Goal: Transaction & Acquisition: Obtain resource

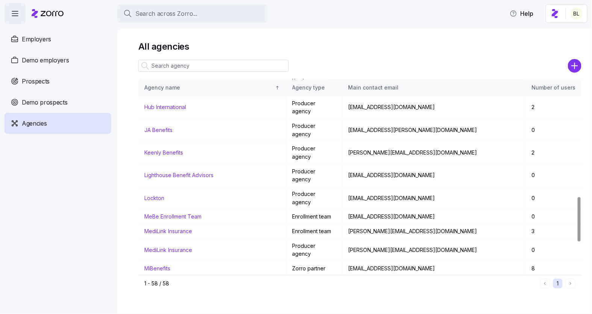
scroll to position [511, 0]
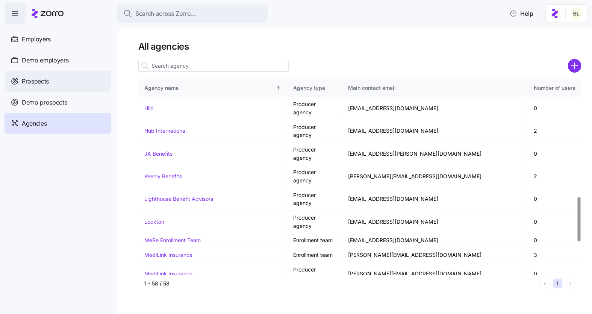
click at [52, 81] on div "Prospects" at bounding box center [58, 81] width 107 height 21
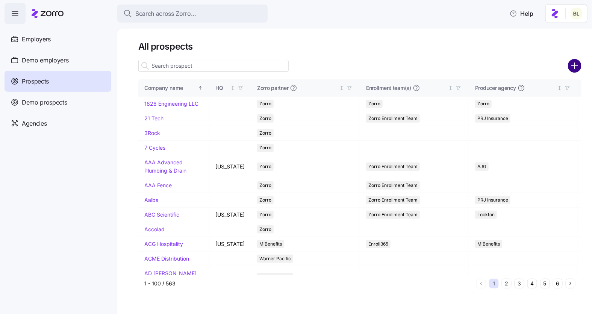
click at [573, 65] on icon "add icon" at bounding box center [575, 66] width 14 height 14
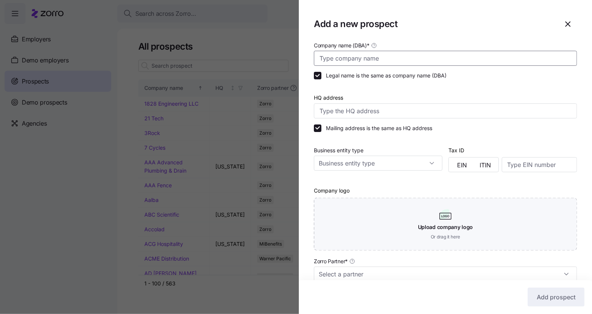
click at [401, 61] on input "Company name (DBA) *" at bounding box center [445, 58] width 263 height 15
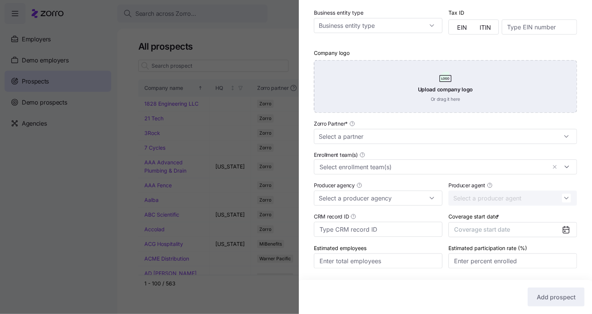
scroll to position [157, 0]
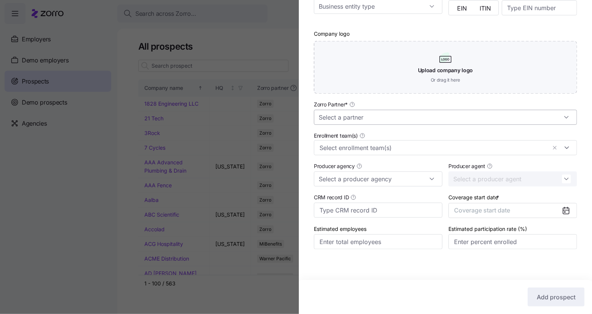
type input "Johnson Quarries"
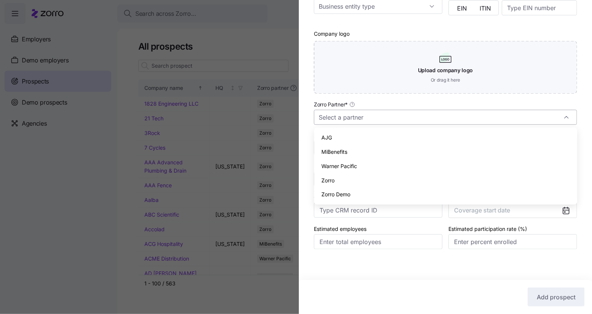
click at [367, 119] on input "Zorro Partner *" at bounding box center [445, 117] width 263 height 15
click at [350, 183] on div "Zorro" at bounding box center [445, 180] width 257 height 14
type input "Zorro"
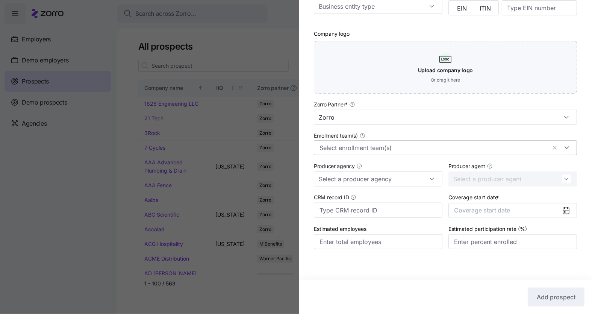
click at [366, 146] on input "Enrollment team(s)" at bounding box center [432, 148] width 227 height 10
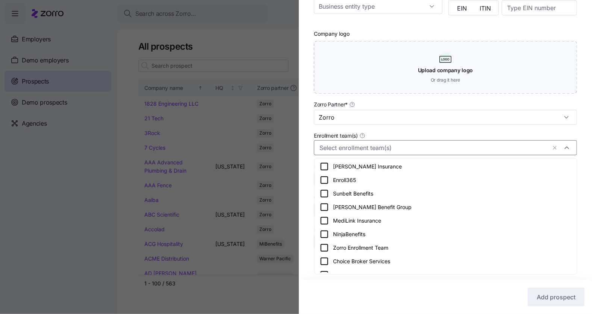
click at [322, 245] on icon at bounding box center [324, 247] width 9 height 9
click at [309, 218] on div "Company name (DBA) * Johnson Quarries Legal name is the same as company name (D…" at bounding box center [445, 74] width 293 height 380
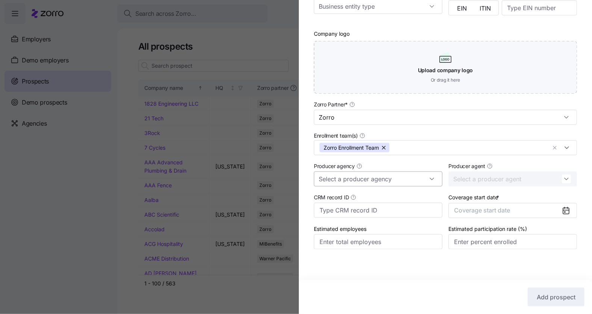
click at [351, 182] on input "Producer agency" at bounding box center [378, 178] width 129 height 15
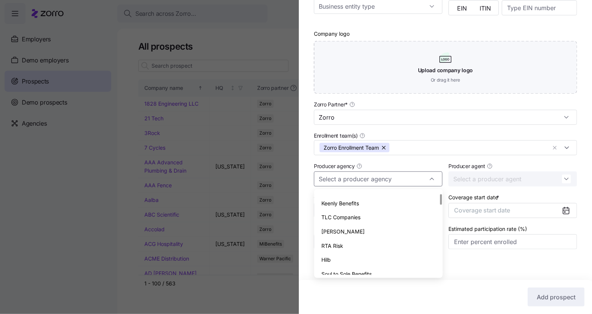
click at [347, 243] on div "RTA Risk" at bounding box center [378, 246] width 123 height 14
type input "RTA Risk"
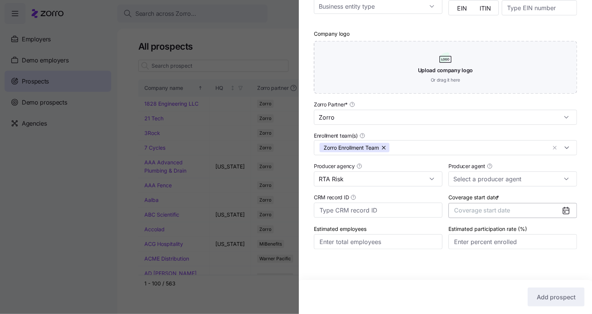
click at [530, 209] on button "Coverage start date" at bounding box center [512, 210] width 129 height 15
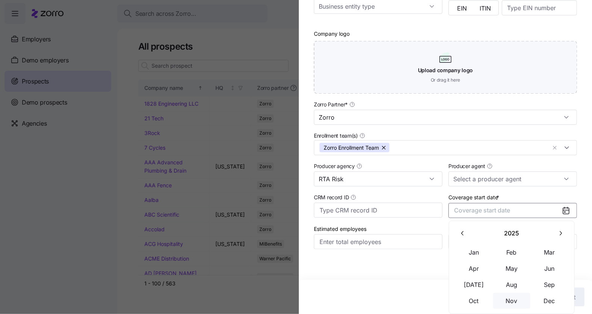
click at [515, 301] on button "Nov" at bounding box center [512, 301] width 38 height 16
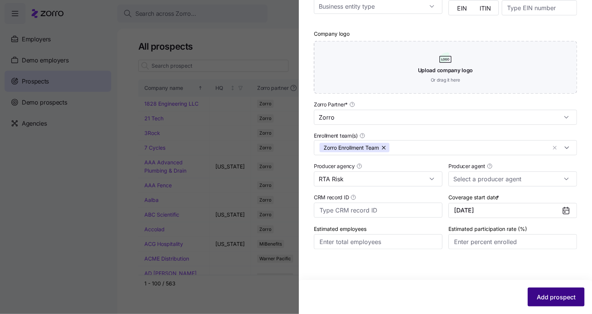
click at [543, 298] on span "Add prospect" at bounding box center [556, 296] width 39 height 9
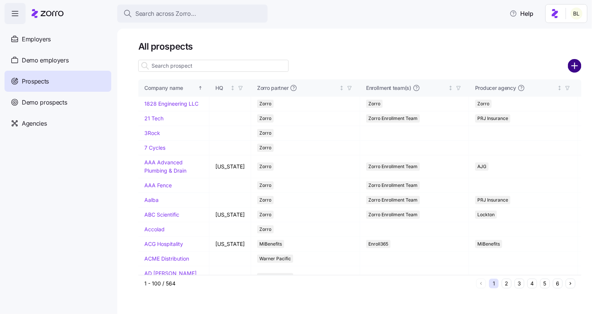
click at [574, 65] on circle "add icon" at bounding box center [575, 66] width 12 height 12
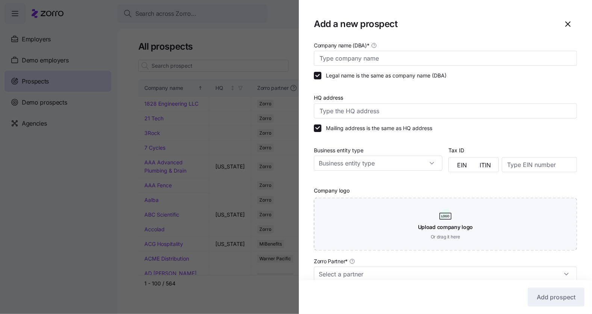
drag, startPoint x: 570, startPoint y: 25, endPoint x: 274, endPoint y: 57, distance: 297.9
click at [569, 25] on icon "button" at bounding box center [567, 24] width 9 height 9
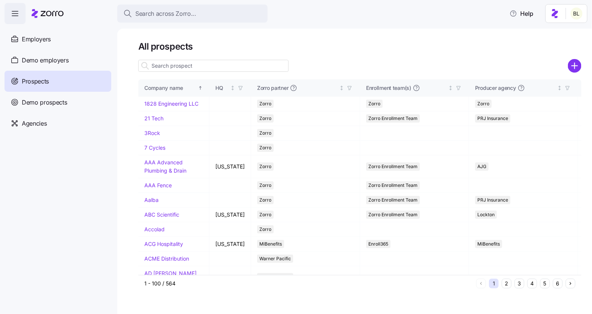
click at [213, 67] on input at bounding box center [213, 66] width 150 height 12
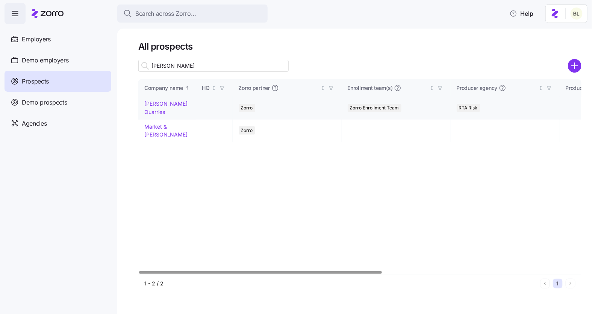
type input "johnson"
click at [176, 104] on link "Johnson Quarries" at bounding box center [165, 107] width 43 height 15
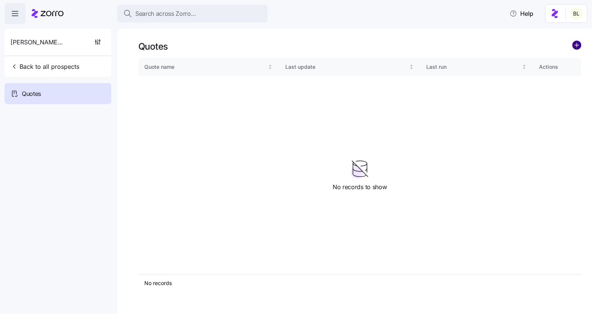
click at [576, 43] on circle "add icon" at bounding box center [577, 45] width 8 height 8
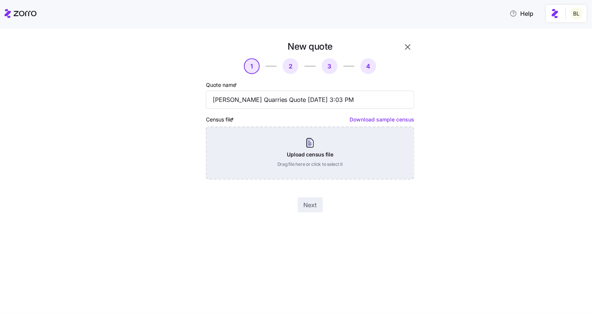
click at [308, 150] on div "Upload census file Drag file here or click to select it" at bounding box center [310, 153] width 208 height 53
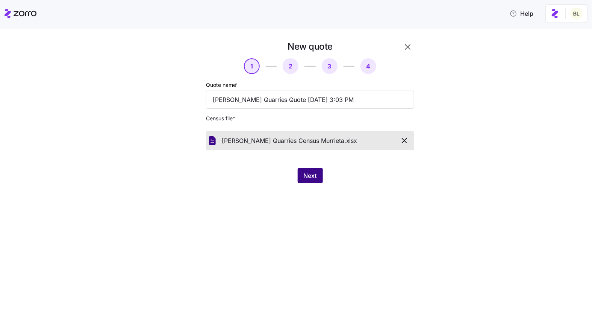
click at [307, 174] on span "Next" at bounding box center [310, 175] width 13 height 9
click at [407, 138] on icon "button" at bounding box center [404, 140] width 5 height 5
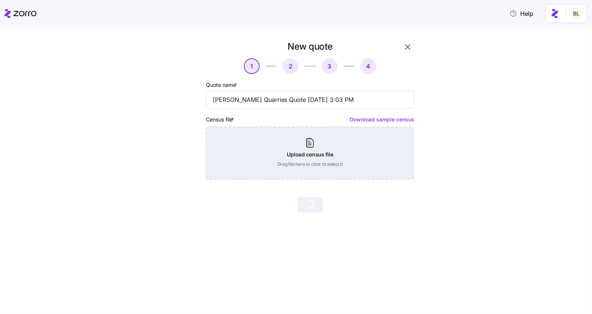
click at [372, 148] on div "Upload census file Drag file here or click to select it" at bounding box center [310, 153] width 208 height 53
click at [310, 168] on div "Upload census file Drag file here or click to select it" at bounding box center [310, 153] width 208 height 53
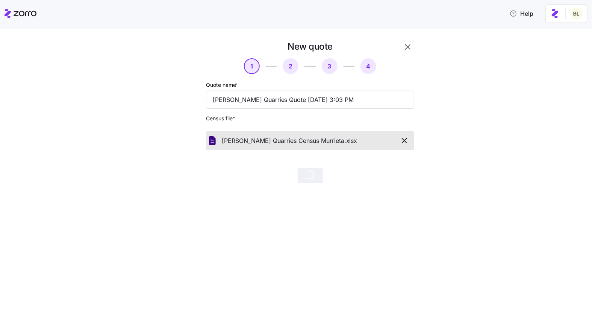
click at [407, 142] on icon "button" at bounding box center [404, 140] width 9 height 9
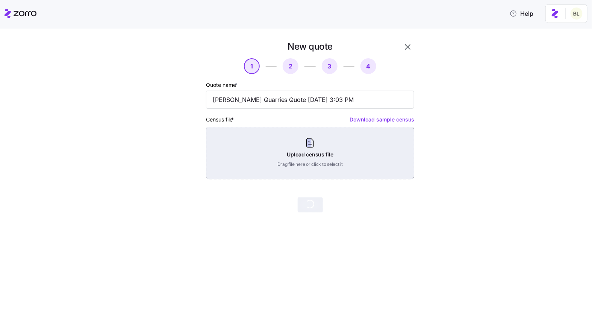
click at [333, 151] on div "Upload census file Drag file here or click to select it" at bounding box center [310, 153] width 208 height 53
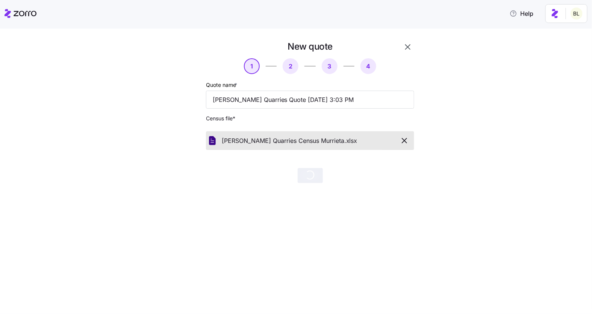
click at [306, 166] on div "New quote 1 2 3 4 Quote name * Johnson Quarries Quote 08/23/2025 3:03 PM Census…" at bounding box center [310, 112] width 214 height 148
click at [405, 140] on icon "button" at bounding box center [404, 140] width 9 height 9
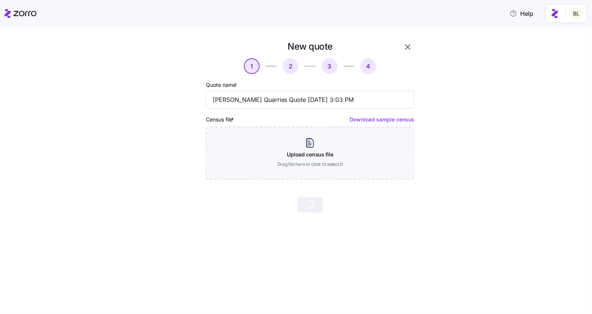
click at [407, 48] on icon "button" at bounding box center [407, 46] width 9 height 9
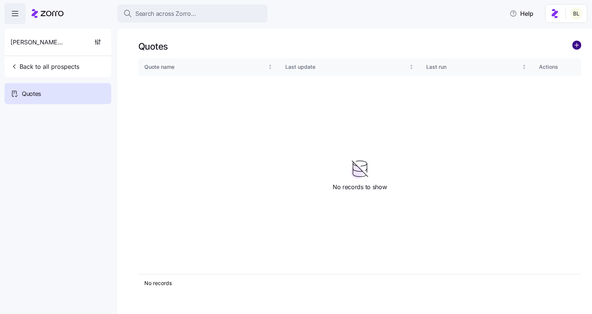
click at [573, 47] on circle "add icon" at bounding box center [577, 45] width 8 height 8
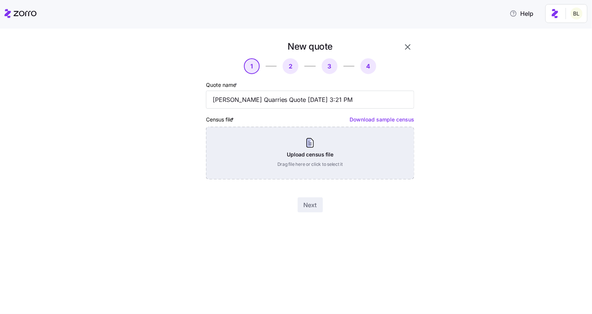
click at [348, 166] on div "Upload census file Drag file here or click to select it" at bounding box center [310, 153] width 208 height 53
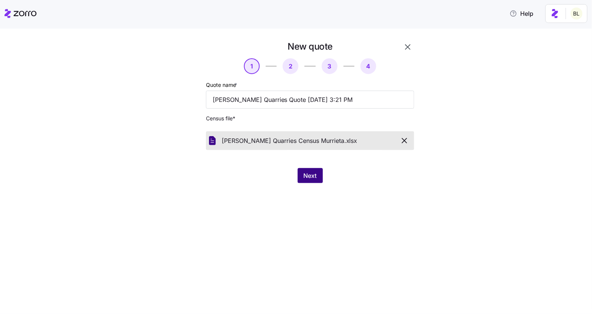
click at [313, 174] on span "Next" at bounding box center [310, 175] width 13 height 9
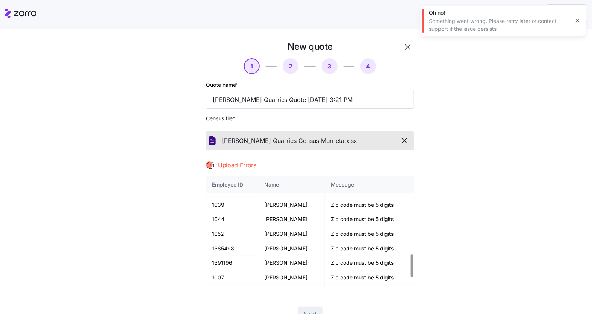
scroll to position [436, 0]
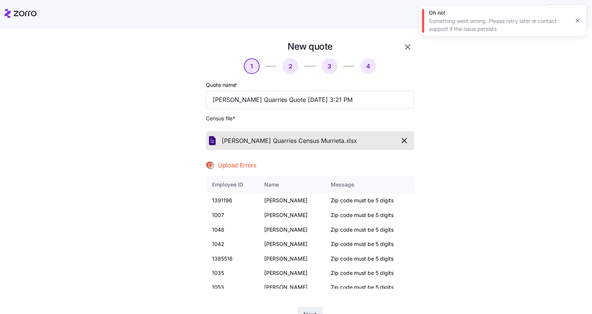
click at [578, 18] on icon "button" at bounding box center [578, 21] width 6 height 6
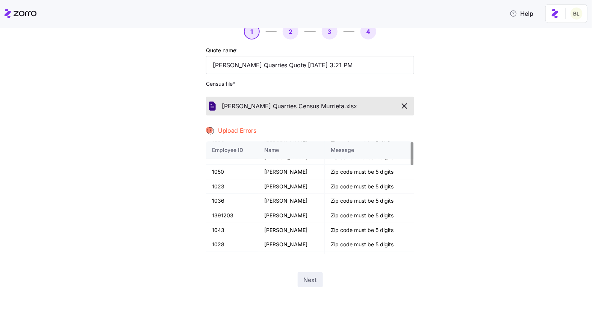
scroll to position [0, 0]
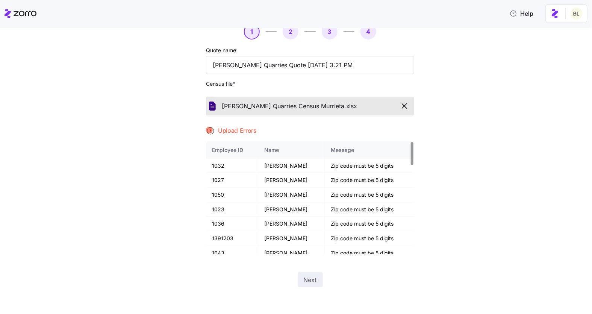
click at [401, 101] on icon "button" at bounding box center [404, 105] width 9 height 9
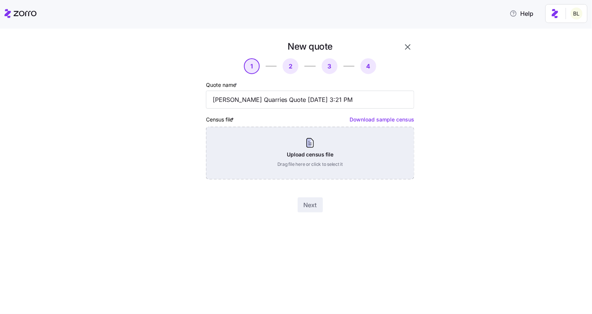
click at [333, 146] on div "Upload census file Drag file here or click to select it" at bounding box center [310, 153] width 208 height 53
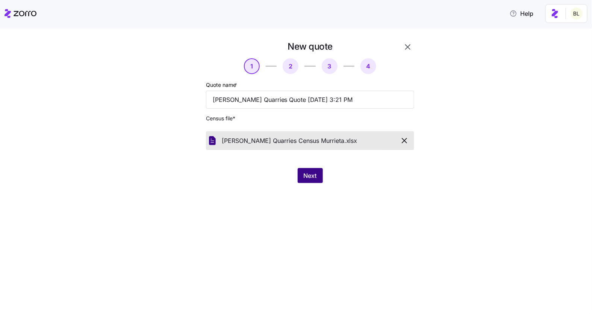
click at [307, 172] on span "Next" at bounding box center [310, 175] width 13 height 9
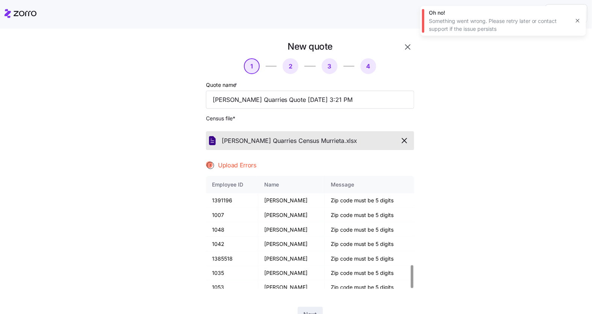
scroll to position [35, 0]
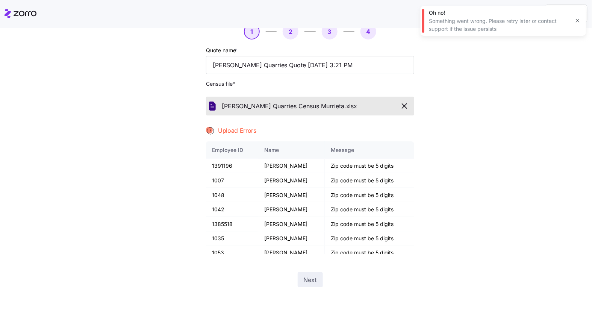
click at [576, 19] on icon "button" at bounding box center [578, 21] width 6 height 6
click at [407, 103] on icon "button" at bounding box center [404, 105] width 9 height 9
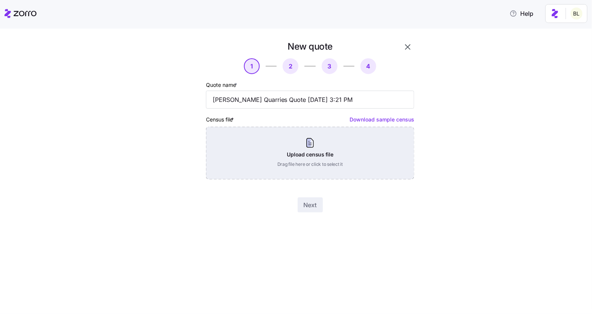
click at [359, 150] on div "Upload census file Drag file here or click to select it" at bounding box center [310, 153] width 208 height 53
click at [336, 135] on div "Upload census file Drag file here or click to select it" at bounding box center [310, 153] width 208 height 53
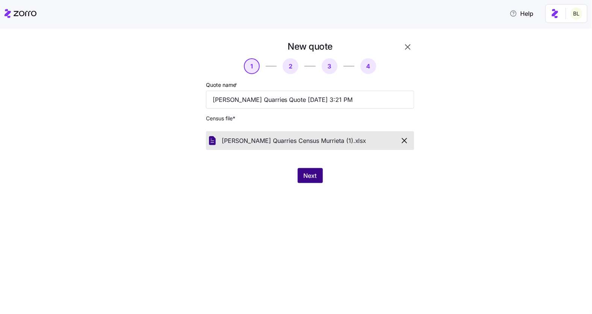
click at [312, 181] on button "Next" at bounding box center [310, 175] width 25 height 15
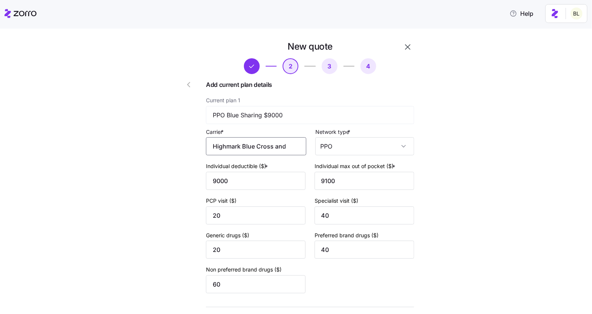
click at [253, 147] on input "Highmark Blue Cross and Blue Shield" at bounding box center [256, 146] width 100 height 18
drag, startPoint x: 246, startPoint y: 148, endPoint x: 325, endPoint y: 152, distance: 79.8
click at [325, 152] on div "Carrier * Highmark Blue Cross and Blue Shield Network type * PPO" at bounding box center [310, 141] width 208 height 29
click at [284, 144] on input "Highmark Blue Cross and Blue Shield" at bounding box center [256, 146] width 100 height 18
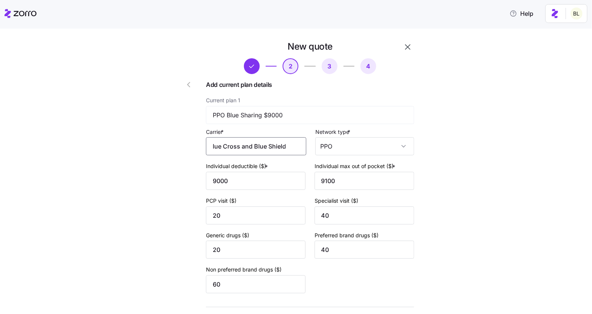
drag, startPoint x: 217, startPoint y: 146, endPoint x: 296, endPoint y: 148, distance: 78.9
click at [296, 148] on input "Highmark Blue Cross and Blue Shield" at bounding box center [256, 146] width 100 height 18
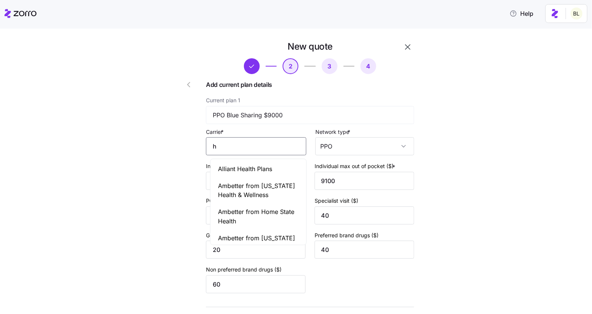
scroll to position [0, 0]
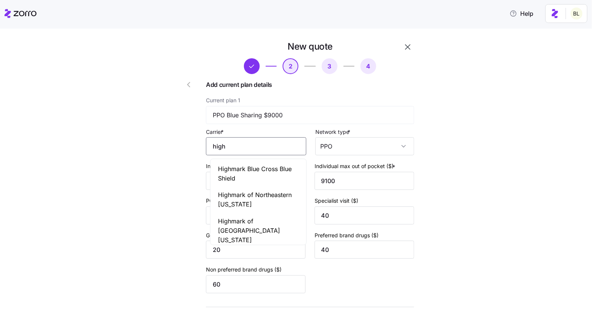
click at [276, 174] on span "Highmark Blue Cross Blue Shield" at bounding box center [258, 173] width 81 height 19
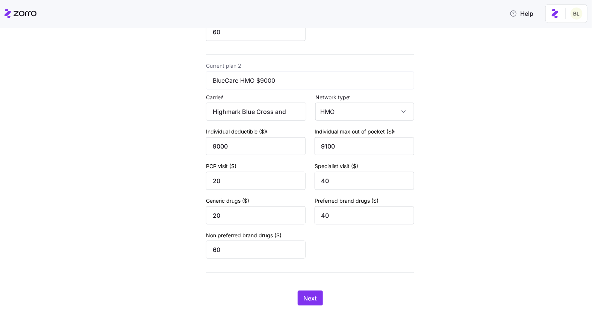
scroll to position [271, 0]
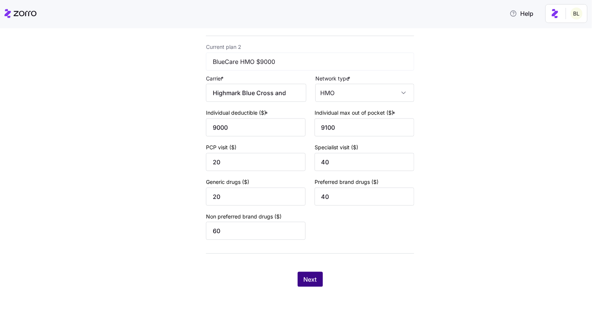
type input "Highmark Blue Cross Blue Shield"
click at [311, 280] on span "Next" at bounding box center [310, 279] width 13 height 9
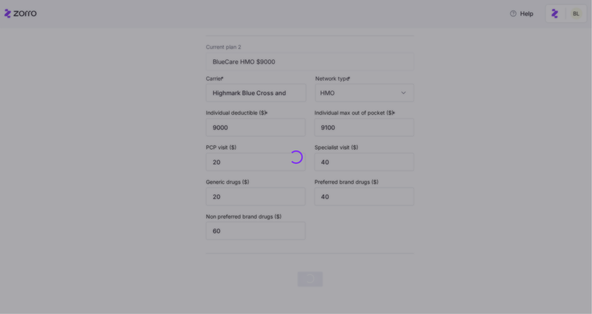
scroll to position [0, 0]
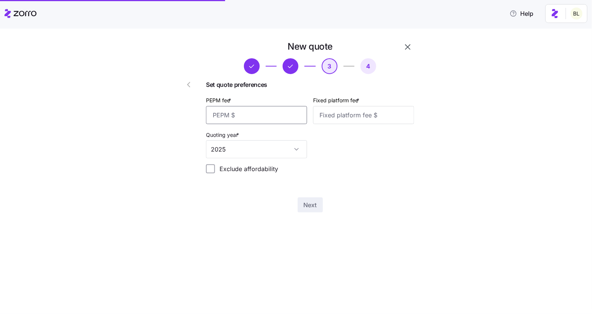
click at [269, 117] on input "PEPM fee *" at bounding box center [256, 115] width 101 height 18
type input "60"
type input "100"
click at [307, 201] on span "Next" at bounding box center [310, 204] width 13 height 9
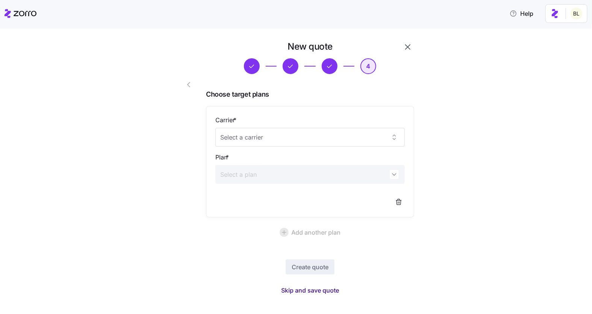
click at [307, 291] on span "Skip and save quote" at bounding box center [310, 290] width 58 height 9
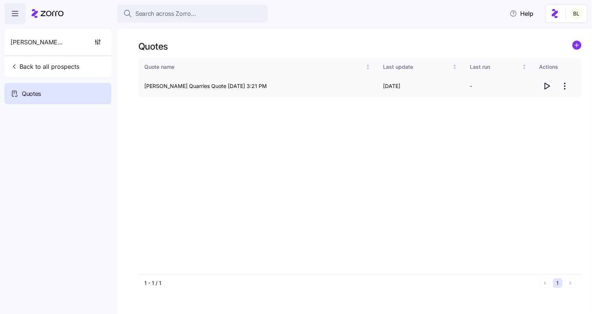
click at [548, 85] on icon "button" at bounding box center [547, 86] width 5 height 6
click at [567, 85] on html "Search across Zorro... Help Johnson Quarries Back to all prospects Quotes Quote…" at bounding box center [296, 154] width 592 height 309
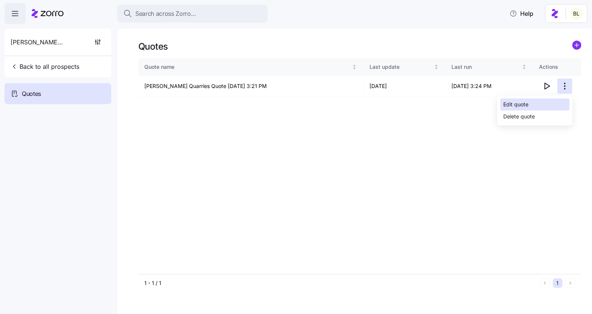
click at [551, 108] on div "Edit quote" at bounding box center [534, 104] width 69 height 12
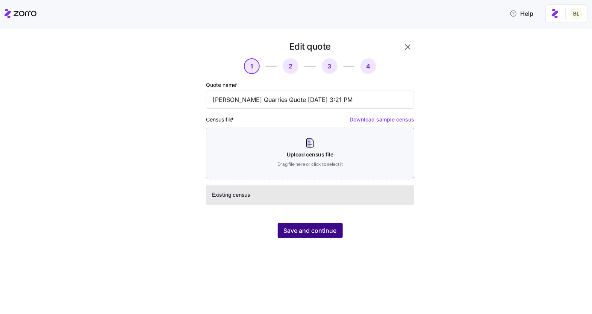
click at [318, 235] on button "Save and continue" at bounding box center [310, 230] width 65 height 15
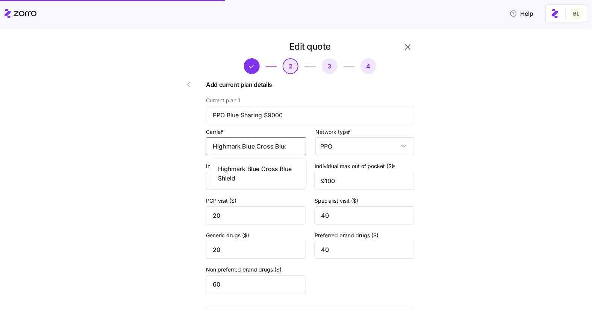
click at [268, 145] on input "Highmark Blue Cross Blue Shield" at bounding box center [256, 146] width 100 height 18
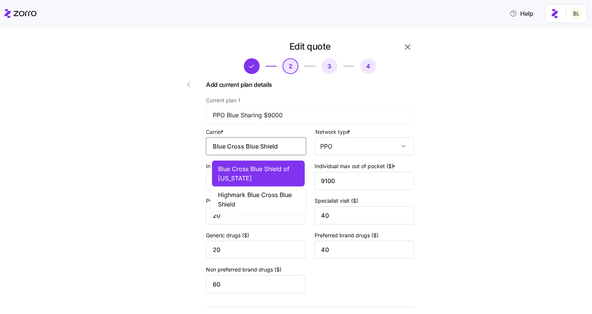
click at [266, 197] on span "Highmark Blue Cross Blue Shield" at bounding box center [258, 199] width 81 height 19
type input "Highmark Blue Cross Blue Shield"
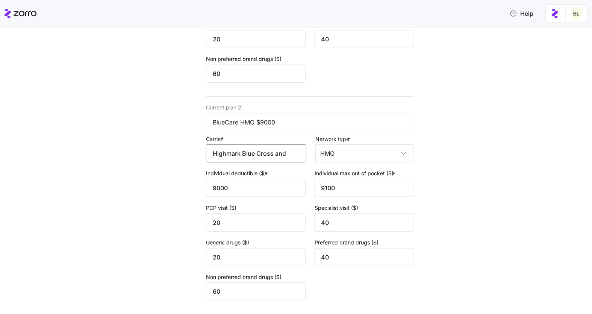
scroll to position [0, 36]
drag, startPoint x: 217, startPoint y: 154, endPoint x: 297, endPoint y: 151, distance: 79.7
click at [297, 151] on input "Highmark Blue Cross and Blue Shield" at bounding box center [256, 153] width 100 height 18
drag, startPoint x: 295, startPoint y: 151, endPoint x: 184, endPoint y: 134, distance: 112.2
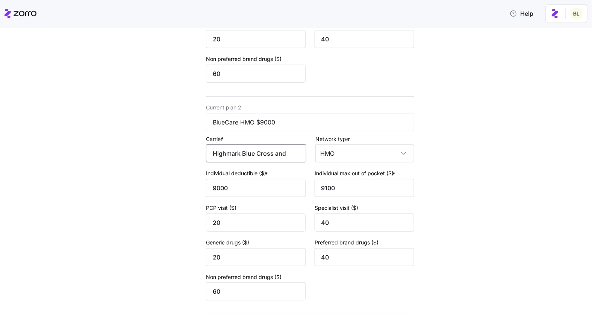
click at [184, 134] on div "Edit quote 2 3 4 Add current plan details Current plan 1 PPO Blue Sharing $9000…" at bounding box center [288, 88] width 257 height 523
click at [254, 176] on span "Highmark Blue Cross Blue Shield" at bounding box center [258, 181] width 81 height 19
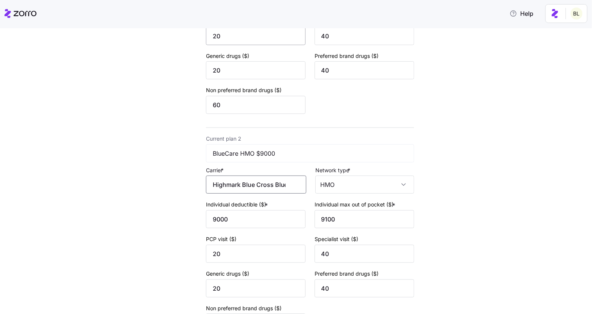
scroll to position [271, 0]
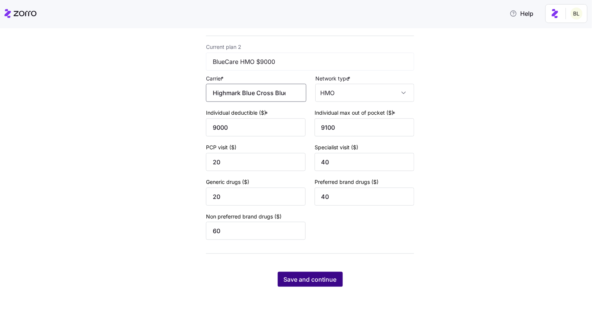
type input "Highmark Blue Cross Blue Shield"
click at [308, 283] on span "Save and continue" at bounding box center [310, 279] width 53 height 9
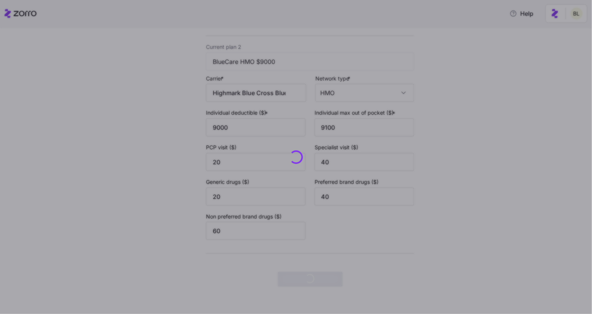
scroll to position [0, 0]
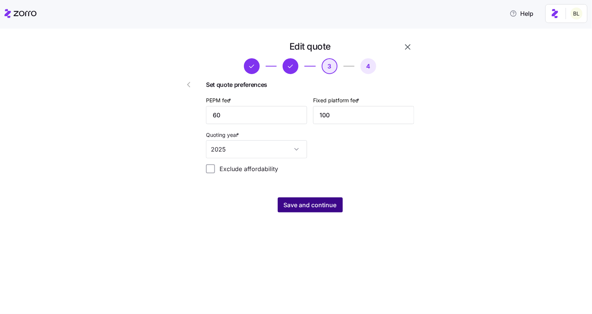
click at [305, 204] on span "Save and continue" at bounding box center [310, 204] width 53 height 9
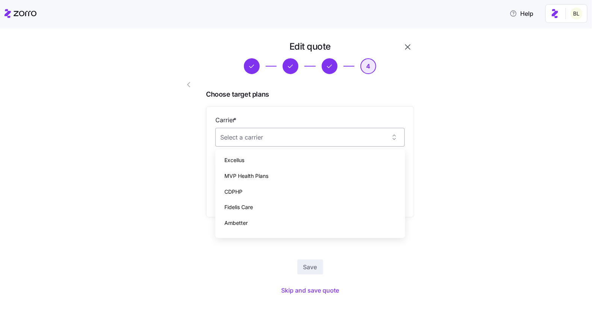
click at [288, 133] on input "Carrier *" at bounding box center [309, 137] width 189 height 19
click at [279, 224] on span "Highmark BlueCross BlueShield" at bounding box center [262, 227] width 77 height 8
type input "Highmark BlueCross BlueShield"
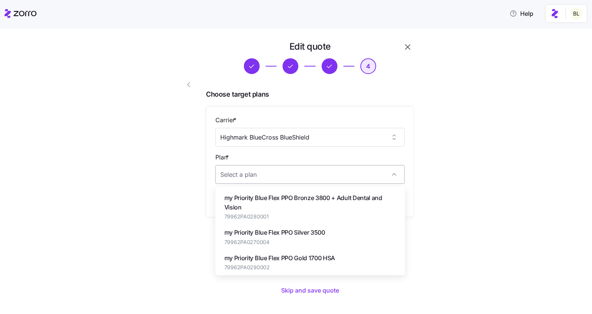
click at [322, 172] on input "Plan *" at bounding box center [309, 174] width 189 height 19
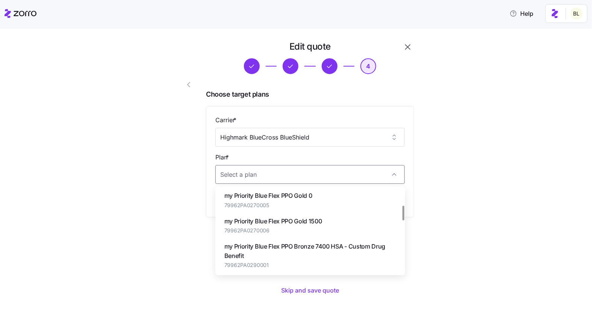
scroll to position [87, 0]
click at [308, 221] on span "my Priority Blue Flex PPO Gold 1500" at bounding box center [273, 221] width 98 height 9
type input "my Priority Blue Flex PPO Gold 1500"
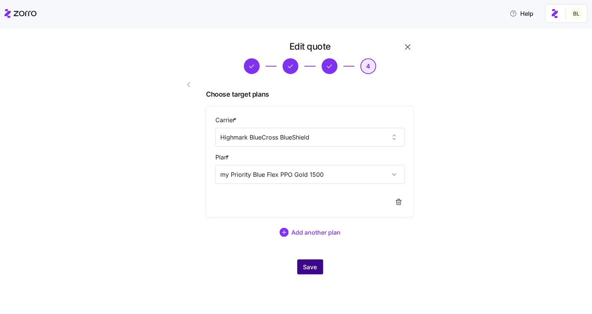
click at [310, 267] on span "Save" at bounding box center [310, 266] width 14 height 9
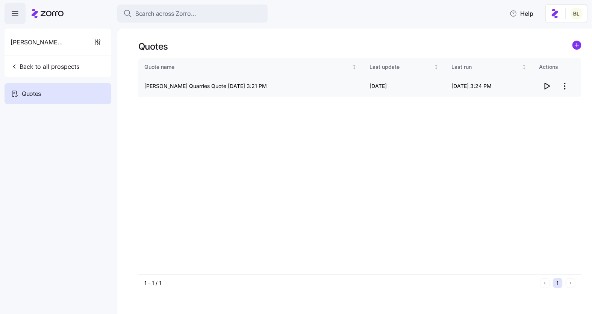
click at [548, 86] on icon "button" at bounding box center [546, 86] width 9 height 9
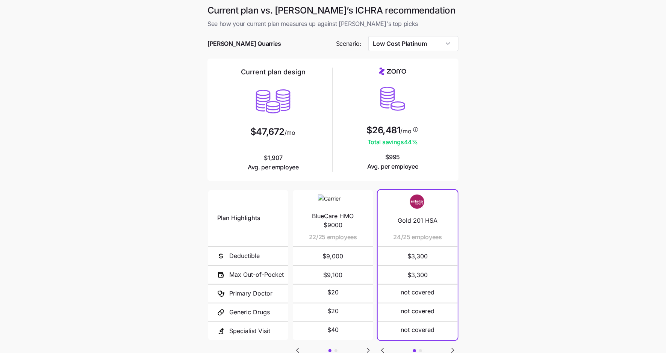
click at [394, 52] on div at bounding box center [332, 55] width 251 height 8
click at [397, 47] on input "Low Cost Platinum" at bounding box center [413, 43] width 91 height 15
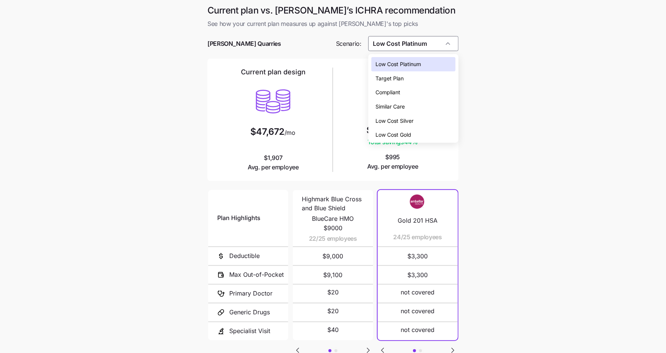
click at [407, 133] on span "Low Cost Gold" at bounding box center [394, 135] width 36 height 8
type input "Low Cost Gold"
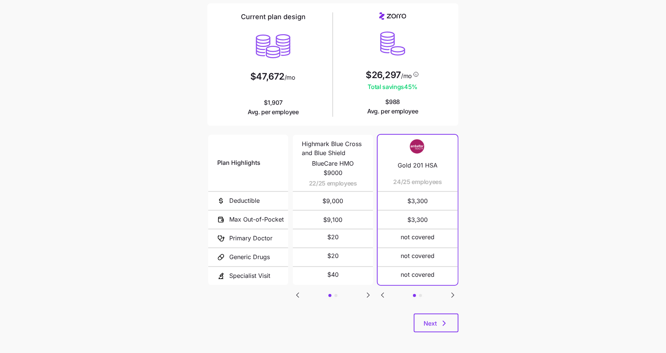
scroll to position [57, 0]
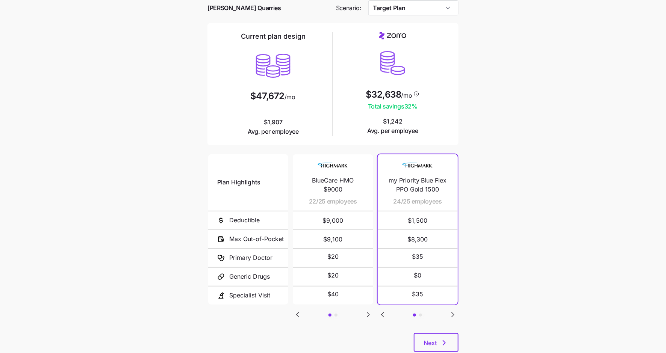
scroll to position [57, 0]
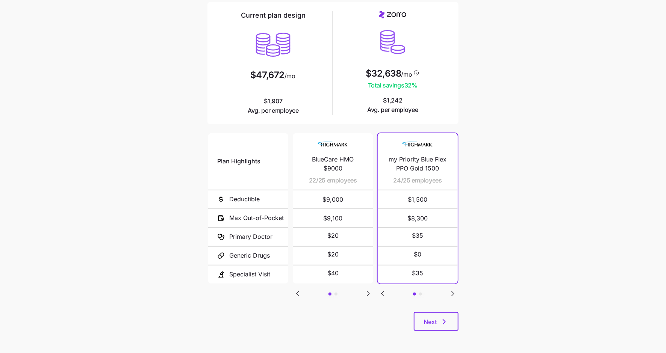
click at [453, 292] on icon "Go to next slide" at bounding box center [453, 294] width 2 height 5
click at [384, 291] on icon "Go to previous slide" at bounding box center [382, 293] width 9 height 9
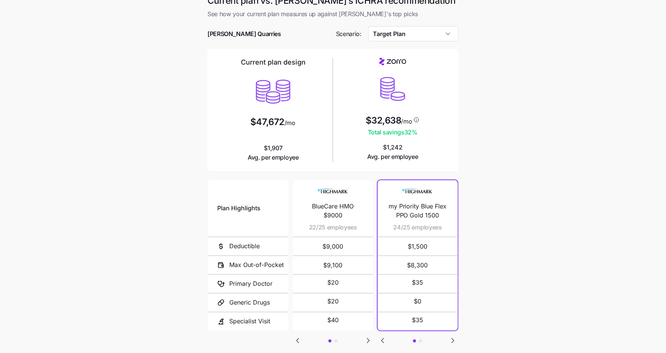
scroll to position [0, 0]
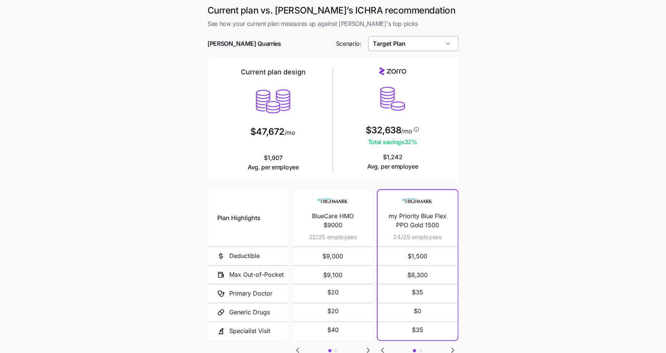
click at [410, 44] on input "Target Plan" at bounding box center [413, 43] width 91 height 15
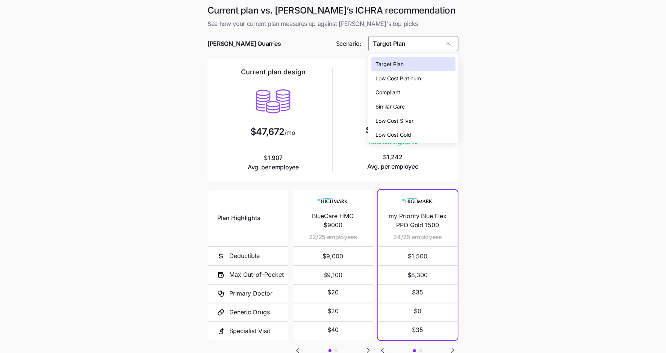
click at [410, 132] on span "Low Cost Gold" at bounding box center [394, 135] width 36 height 8
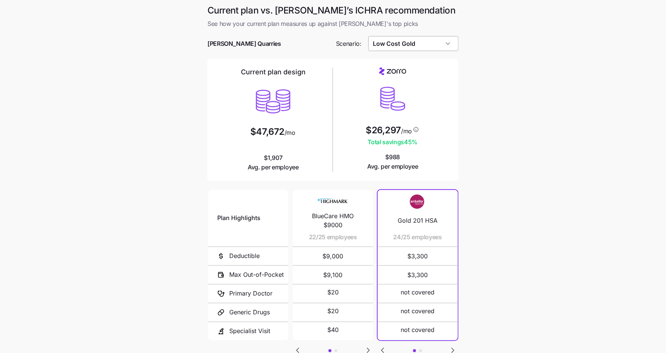
click at [422, 44] on input "Low Cost Gold" at bounding box center [413, 43] width 91 height 15
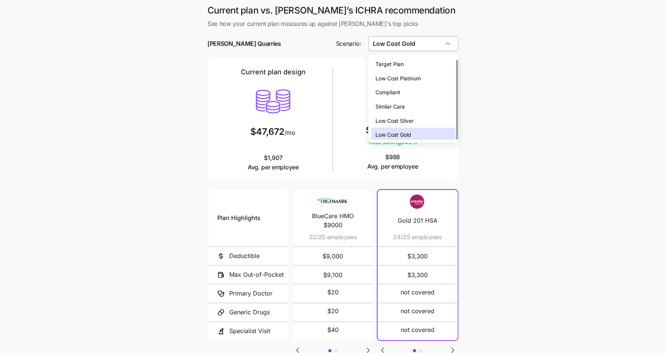
scroll to position [2, 0]
click at [413, 118] on span "Low Cost Silver" at bounding box center [395, 119] width 38 height 8
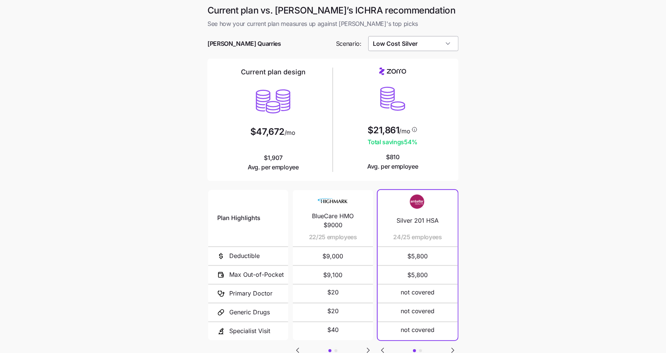
click at [413, 46] on input "Low Cost Silver" at bounding box center [413, 43] width 91 height 15
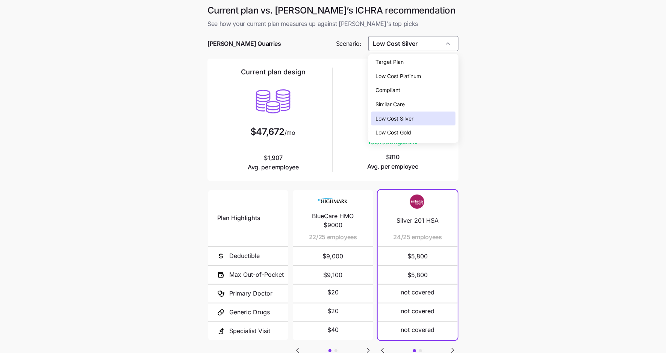
click at [408, 91] on div "Compliant" at bounding box center [413, 90] width 84 height 14
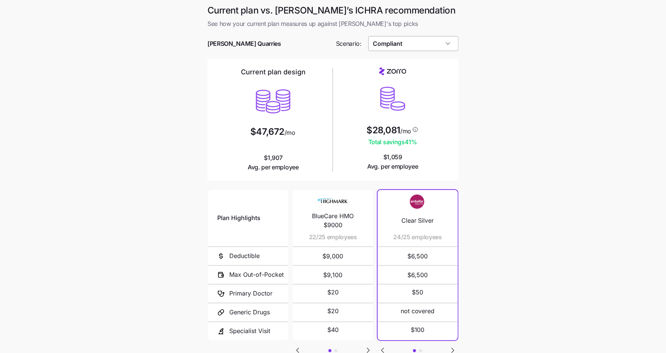
click at [417, 44] on input "Compliant" at bounding box center [413, 43] width 91 height 15
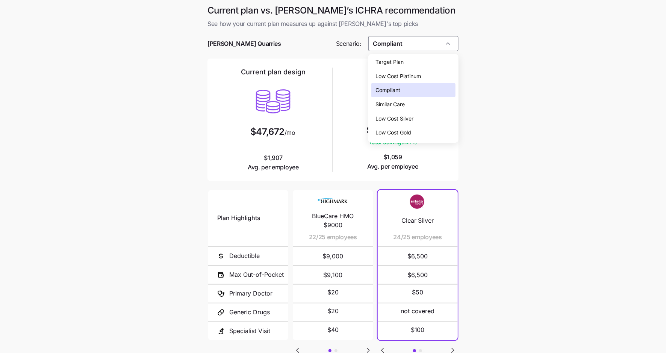
click at [417, 62] on div "Target Plan" at bounding box center [413, 62] width 84 height 14
type input "Target Plan"
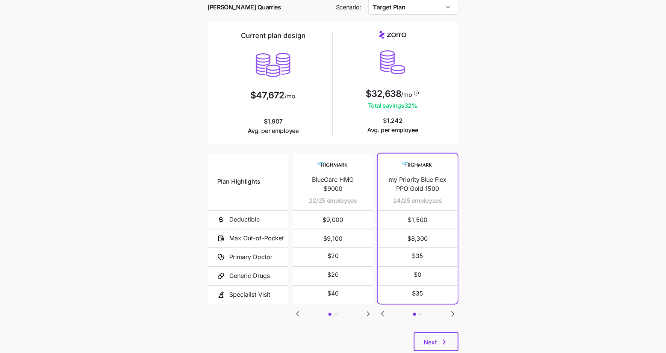
scroll to position [57, 0]
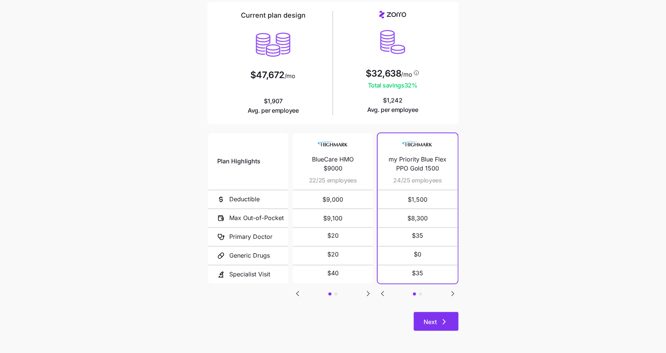
click at [434, 323] on span "Next" at bounding box center [430, 322] width 13 height 9
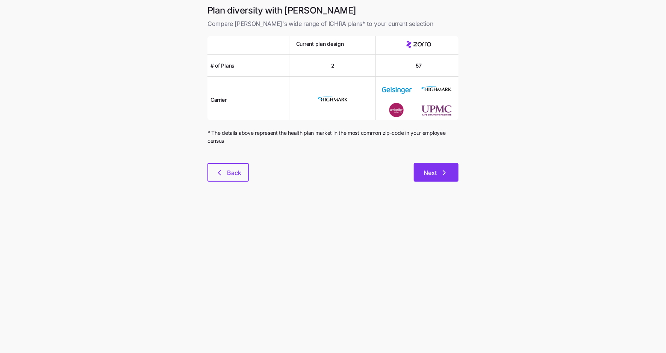
click at [434, 170] on span "Next" at bounding box center [430, 172] width 13 height 9
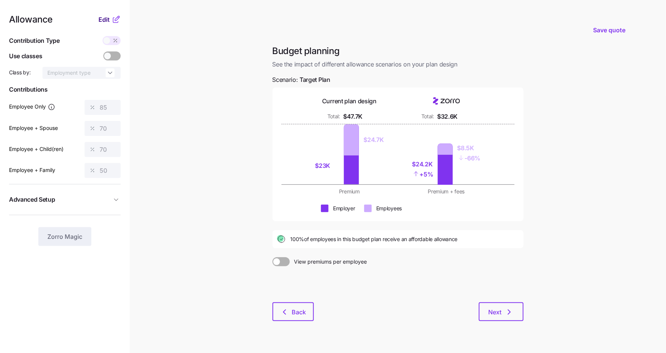
click at [107, 24] on span "Edit" at bounding box center [103, 19] width 11 height 9
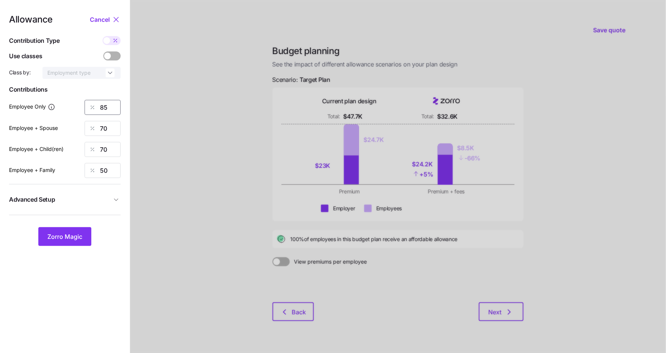
click at [100, 112] on input "85" at bounding box center [103, 107] width 36 height 15
type input "60"
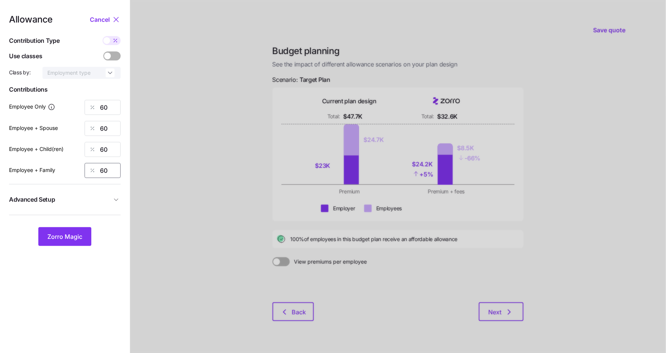
type input "60"
click at [94, 194] on button "Advanced Setup" at bounding box center [65, 200] width 112 height 18
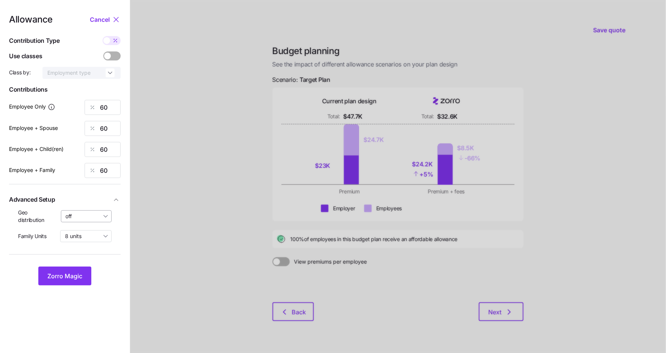
click at [92, 217] on input "off" at bounding box center [86, 216] width 51 height 12
click at [91, 259] on span "By state (2)" at bounding box center [82, 260] width 29 height 8
type input "By state (2)"
click at [79, 279] on span "Zorro Magic" at bounding box center [64, 276] width 35 height 9
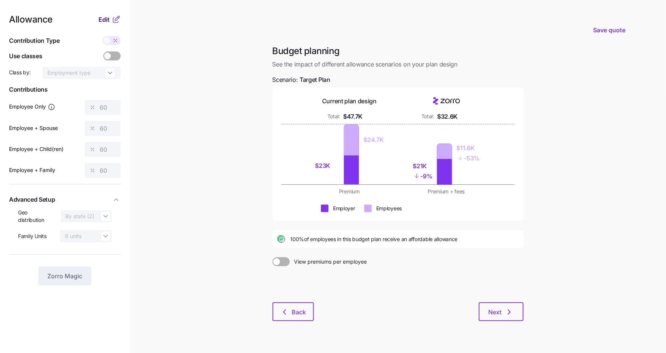
click at [103, 20] on span "Edit" at bounding box center [103, 19] width 11 height 9
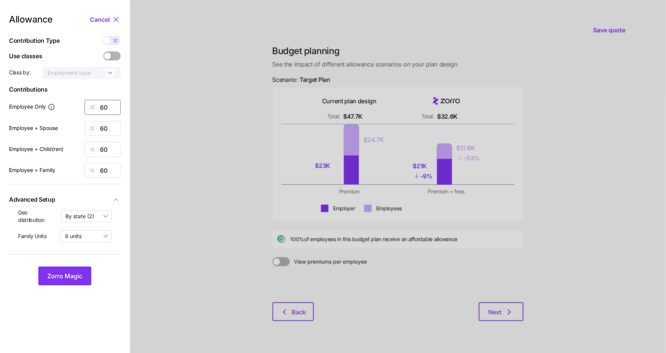
click at [104, 109] on input "60" at bounding box center [103, 107] width 36 height 15
type input "50"
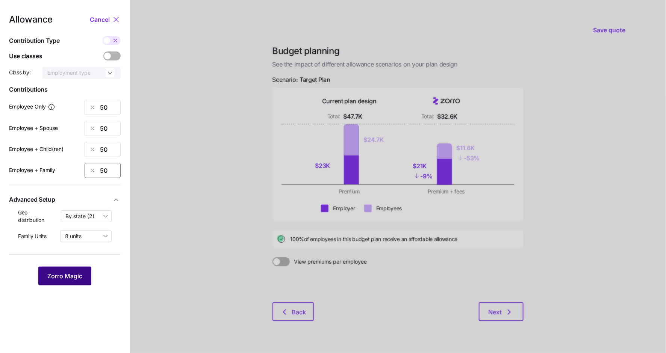
type input "50"
click at [84, 281] on button "Zorro Magic" at bounding box center [64, 276] width 53 height 19
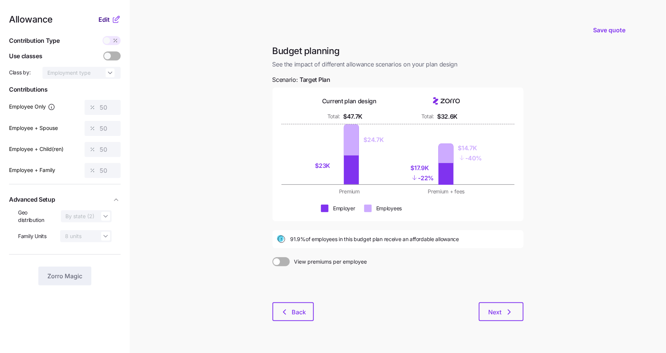
click at [105, 19] on span "Edit" at bounding box center [103, 19] width 11 height 9
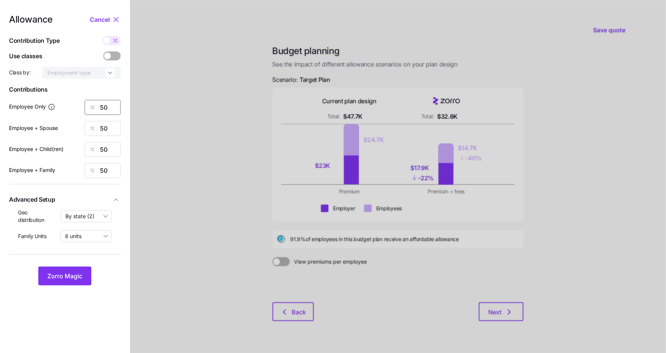
click at [103, 108] on input "50" at bounding box center [103, 107] width 36 height 15
type input "55"
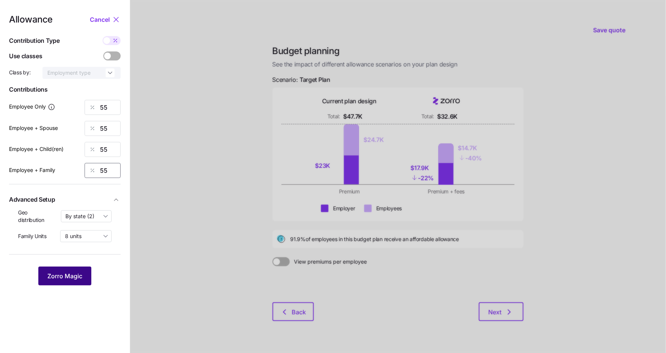
type input "55"
click at [70, 276] on span "Zorro Magic" at bounding box center [64, 276] width 35 height 9
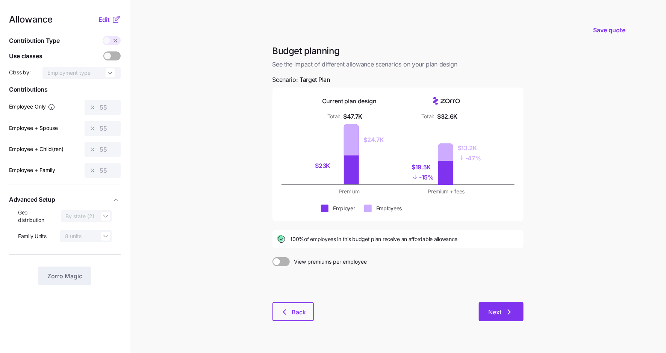
click at [506, 310] on icon "button" at bounding box center [509, 312] width 9 height 9
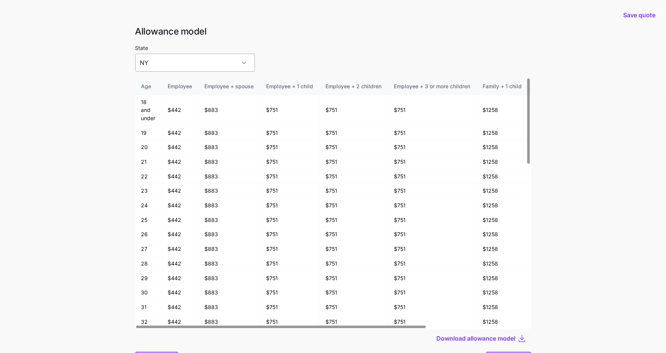
click at [203, 64] on input "NY" at bounding box center [195, 63] width 120 height 18
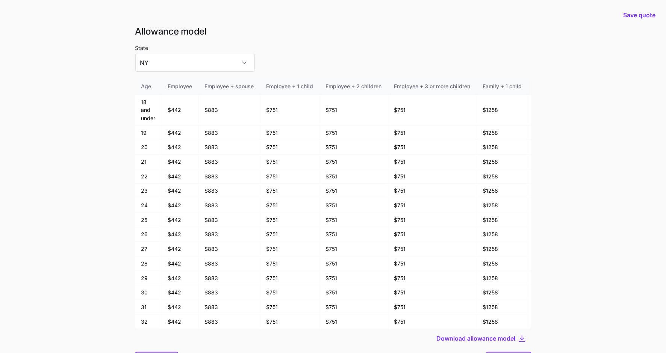
click at [271, 50] on div "State [US_STATE]" at bounding box center [333, 57] width 396 height 29
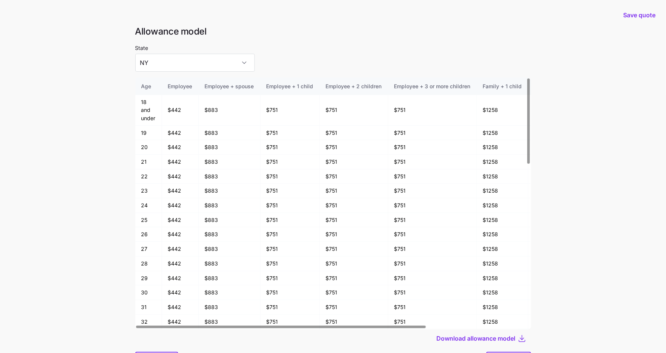
scroll to position [40, 0]
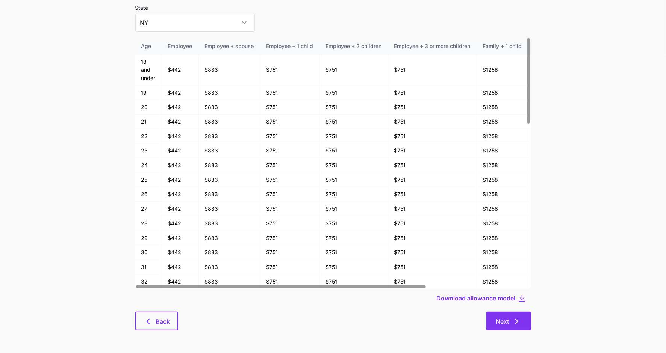
click at [513, 321] on icon "button" at bounding box center [516, 321] width 9 height 9
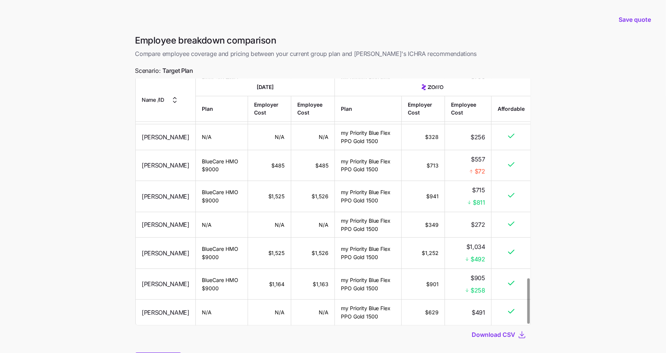
scroll to position [1092, 0]
click at [632, 18] on span "Save quote" at bounding box center [635, 19] width 32 height 9
